Goal: Transaction & Acquisition: Purchase product/service

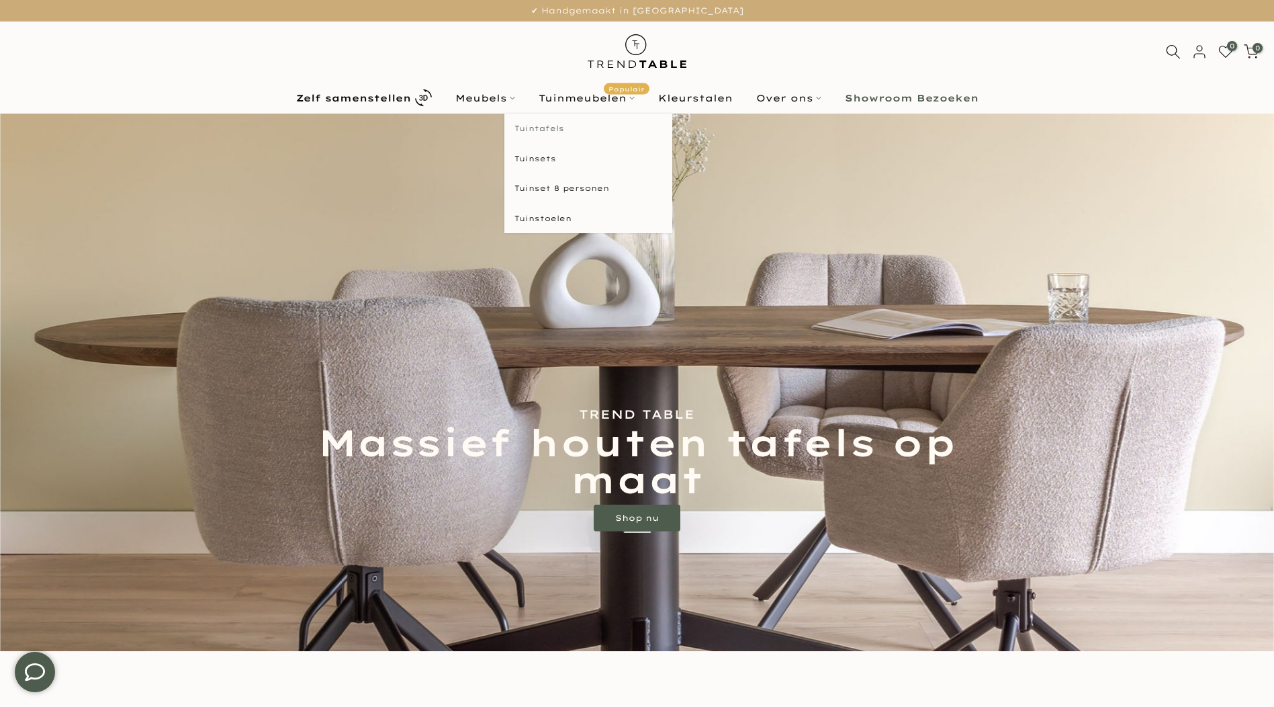
click at [551, 128] on link "Tuintafels" at bounding box center [588, 129] width 168 height 30
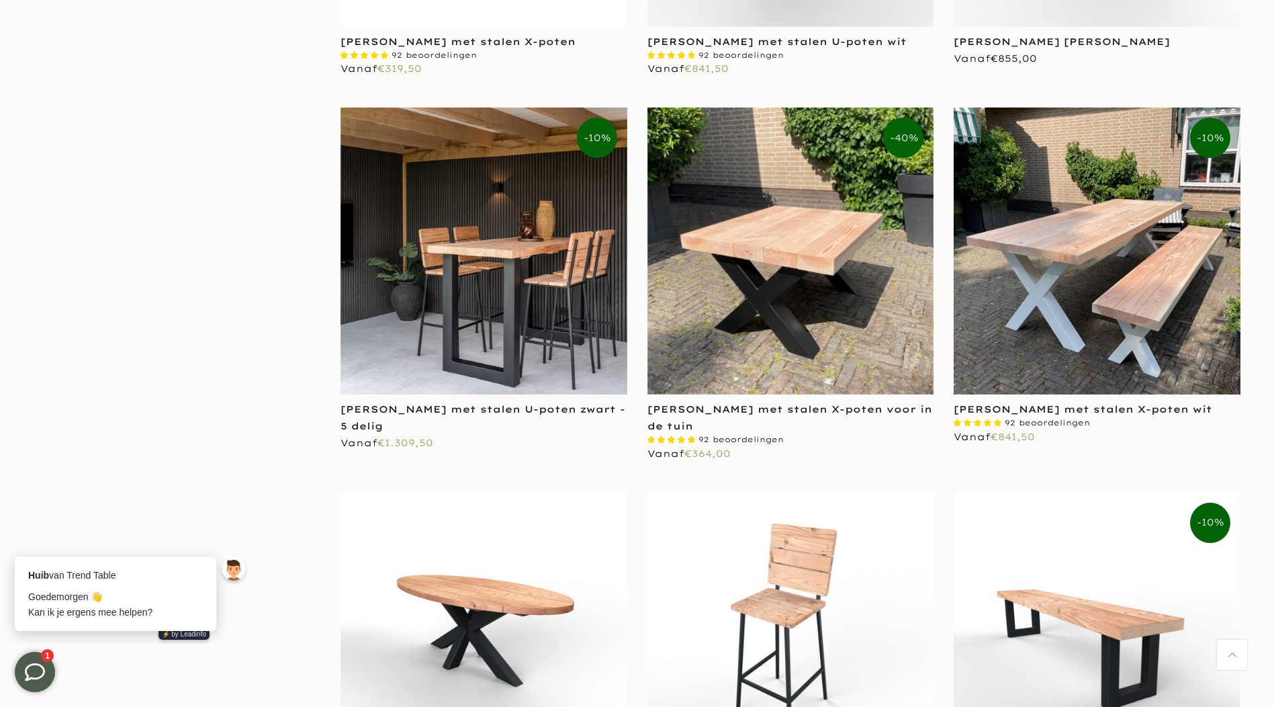
scroll to position [2620, 0]
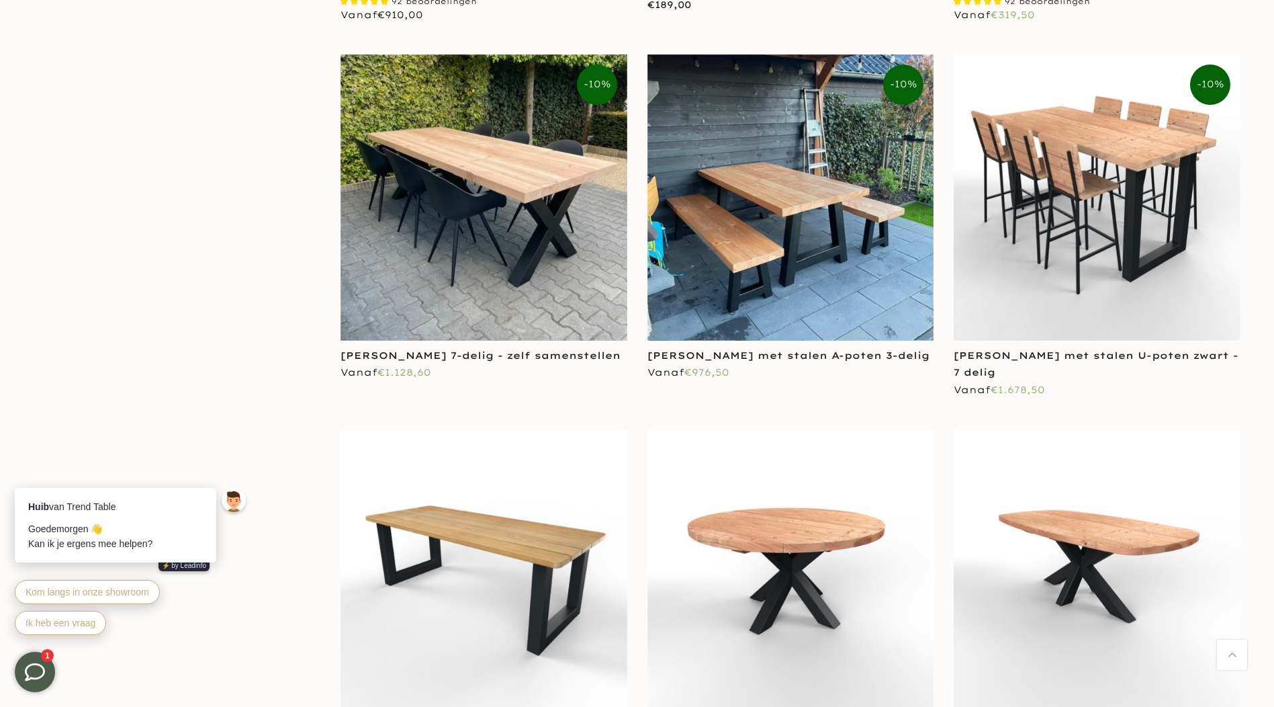
scroll to position [3359, 0]
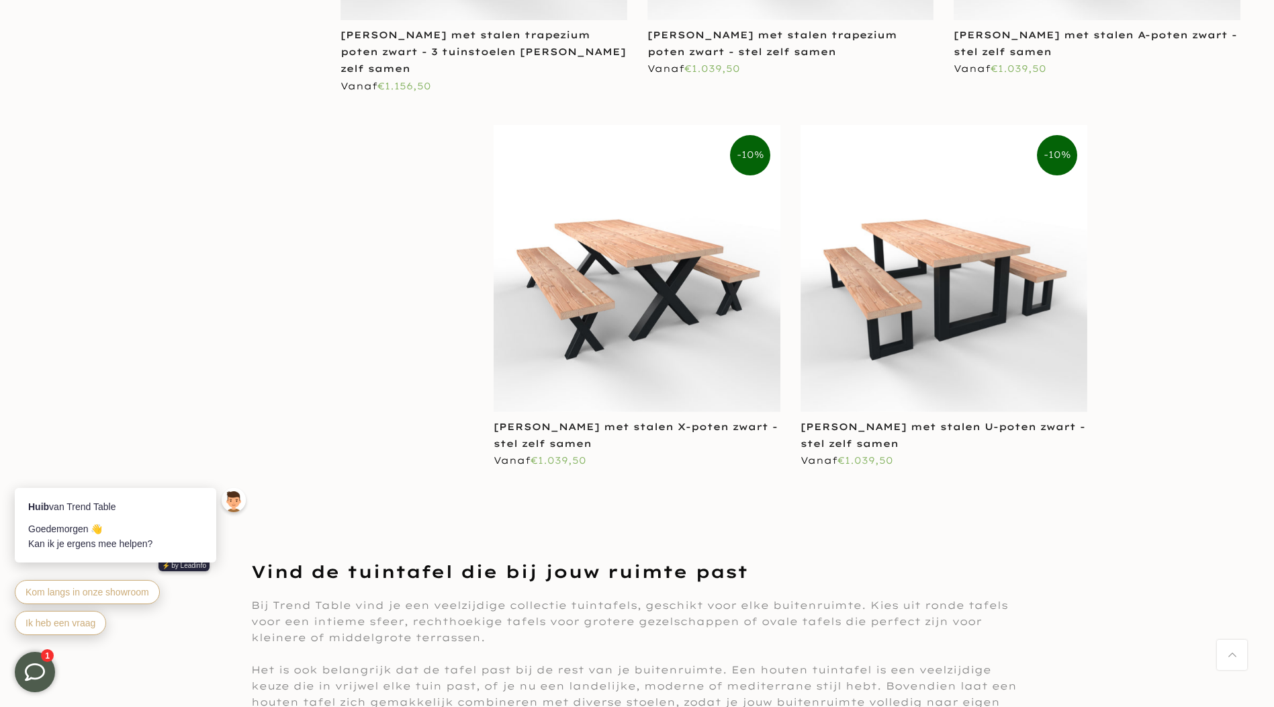
scroll to position [7658, 0]
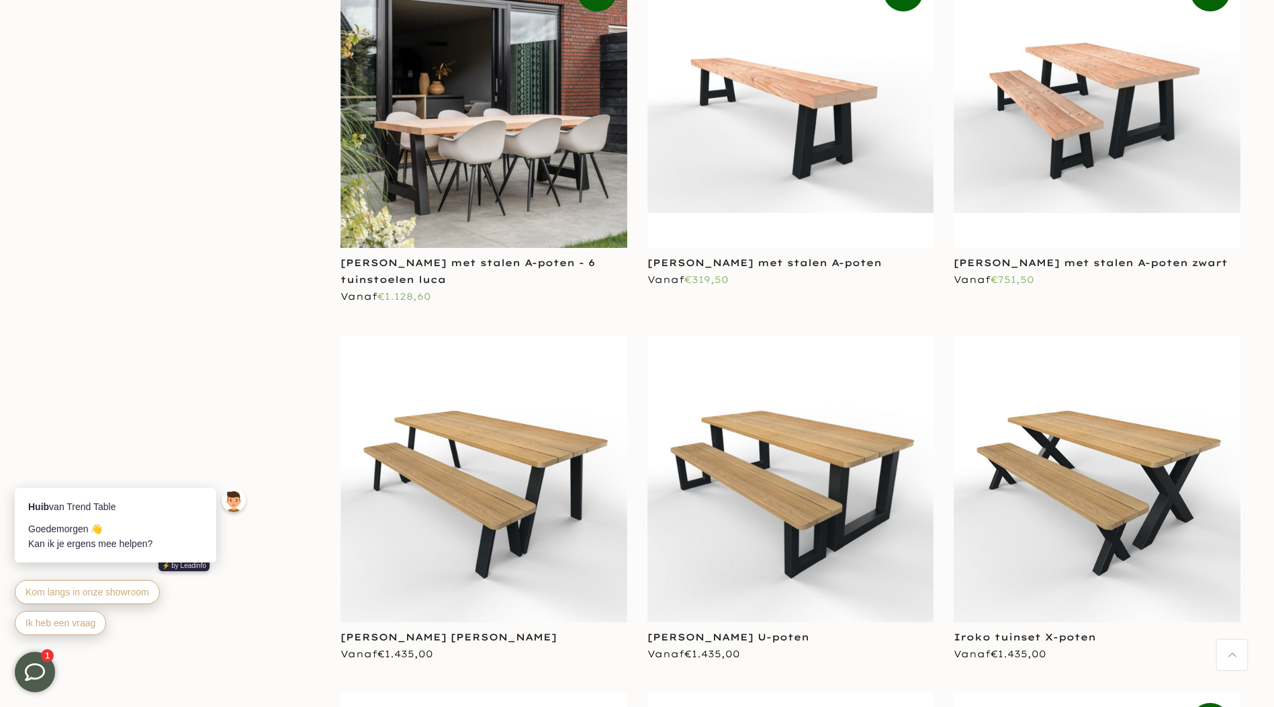
scroll to position [3963, 0]
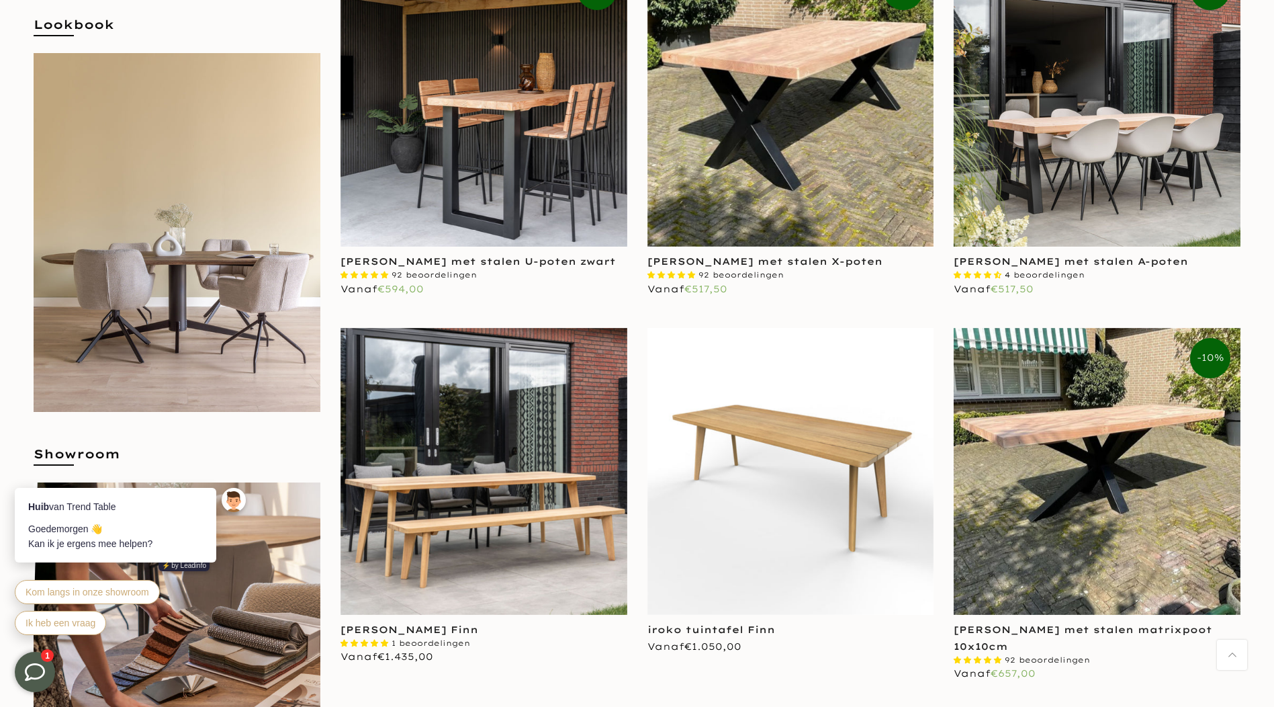
scroll to position [134, 0]
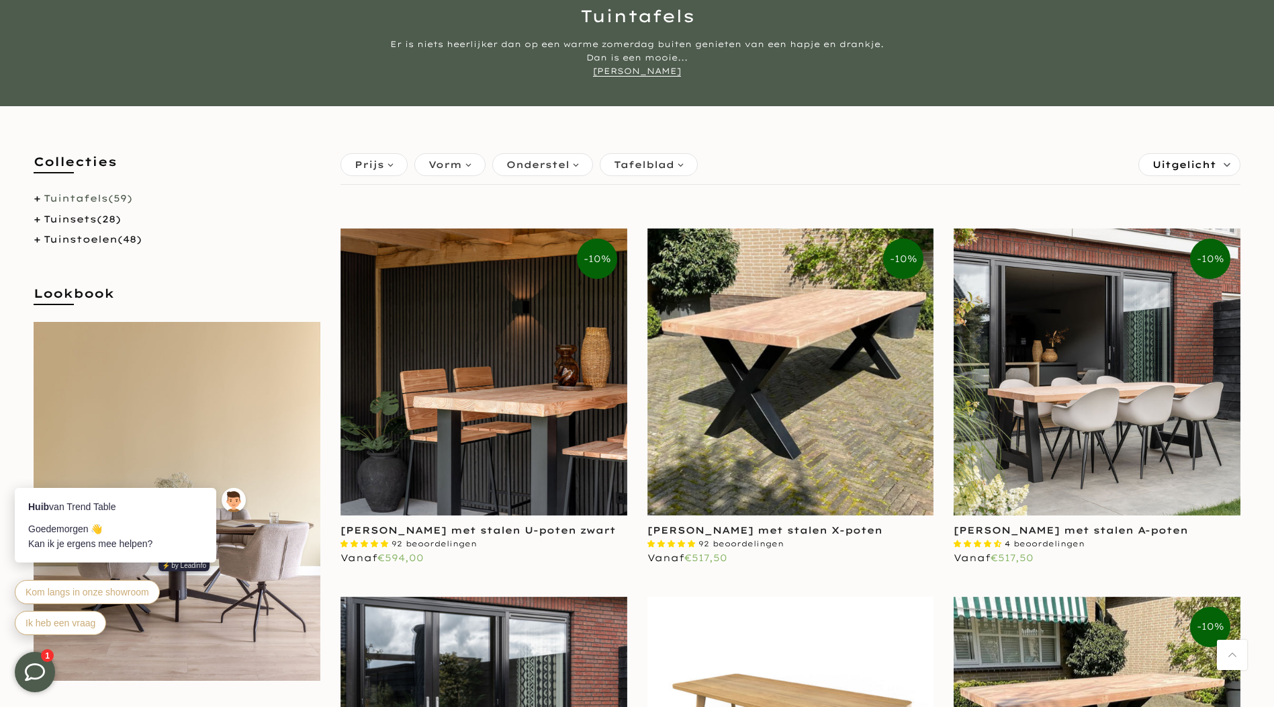
click at [516, 426] on img at bounding box center [484, 371] width 287 height 287
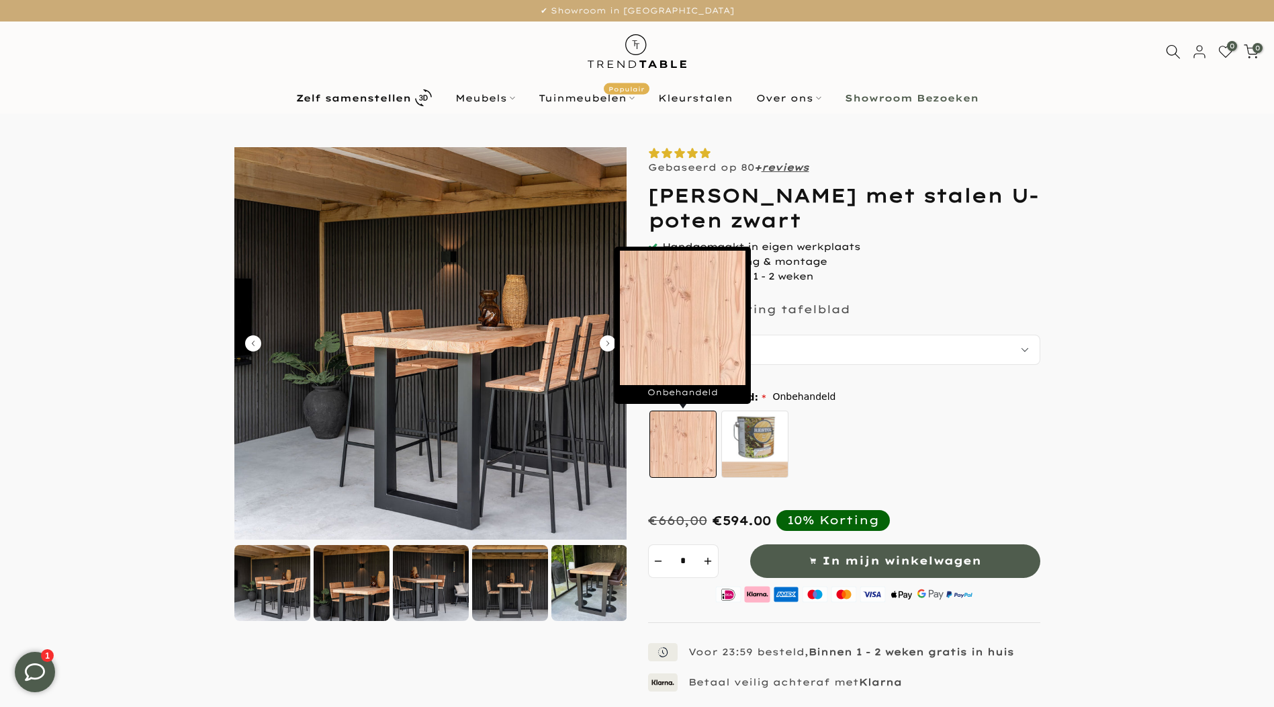
click at [698, 445] on label "Onbehandeld" at bounding box center [683, 443] width 67 height 67
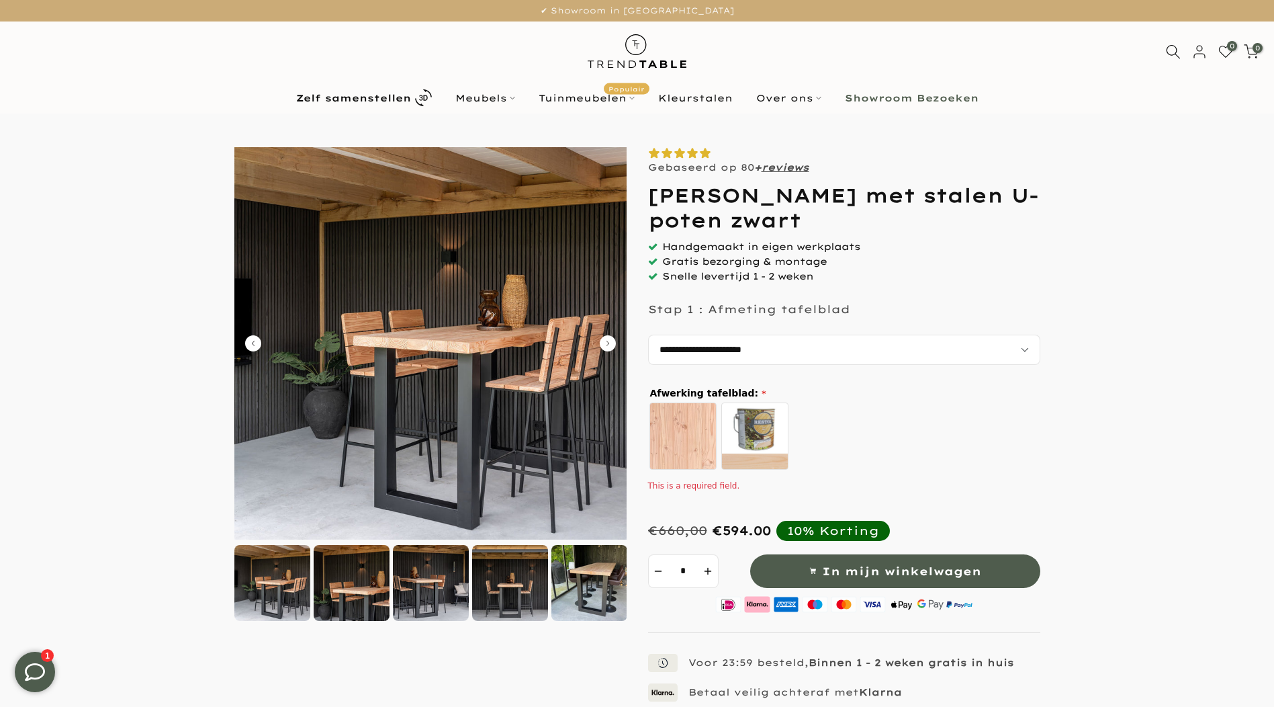
scroll to position [134, 0]
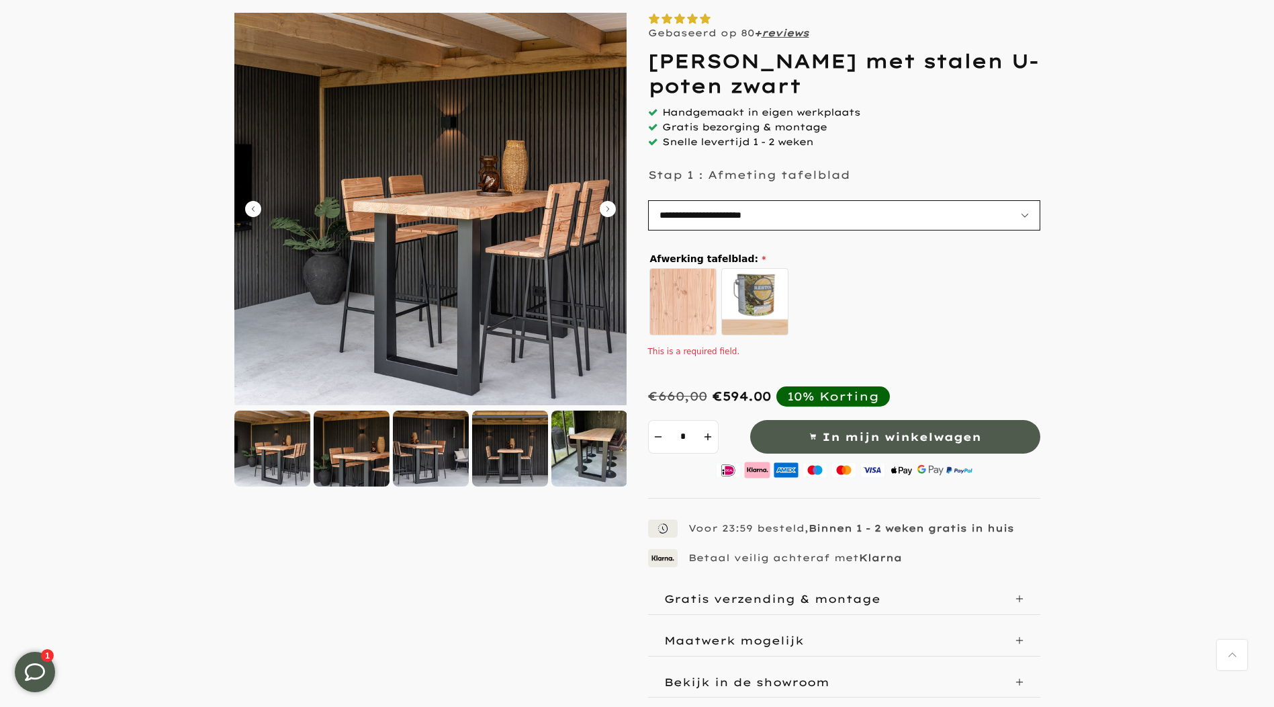
click at [1021, 220] on select "**********" at bounding box center [844, 215] width 392 height 30
click at [648, 200] on select "**********" at bounding box center [844, 215] width 392 height 30
